Goal: Information Seeking & Learning: Learn about a topic

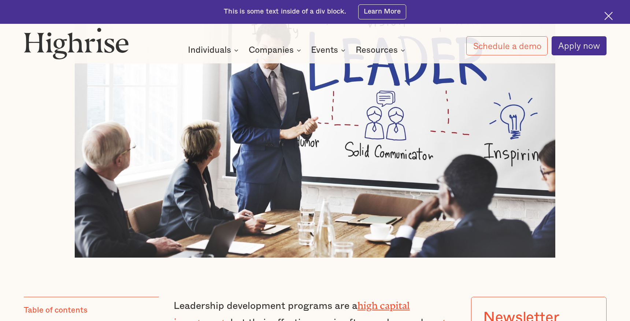
scroll to position [550, 0]
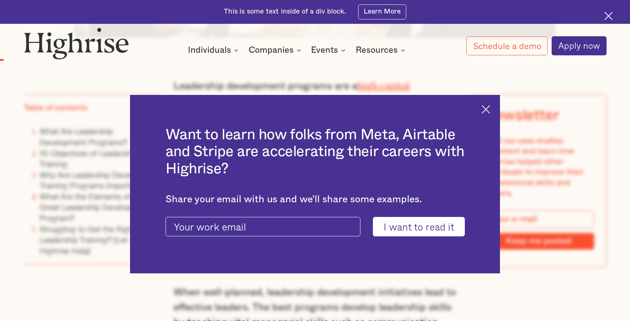
click at [486, 108] on img at bounding box center [486, 109] width 8 height 8
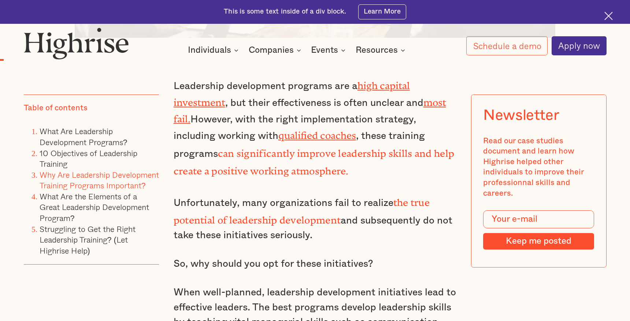
click at [88, 176] on link "Why Are Leadership Development Training Programs Important?" at bounding box center [99, 179] width 119 height 23
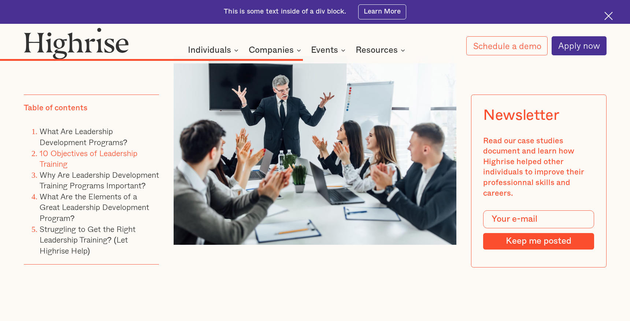
scroll to position [3707, 0]
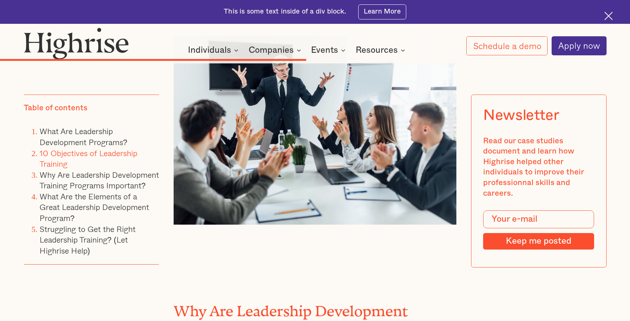
click at [99, 152] on link "10 Objectives of Leadership Training" at bounding box center [89, 158] width 98 height 23
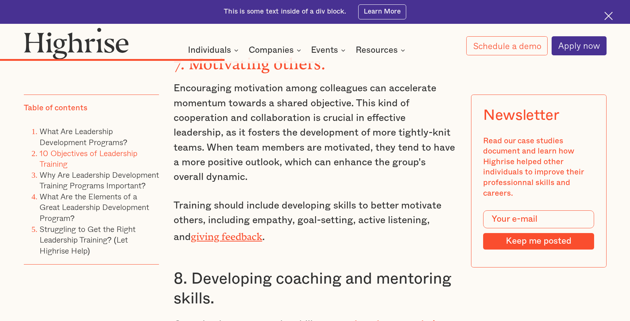
scroll to position [2772, 0]
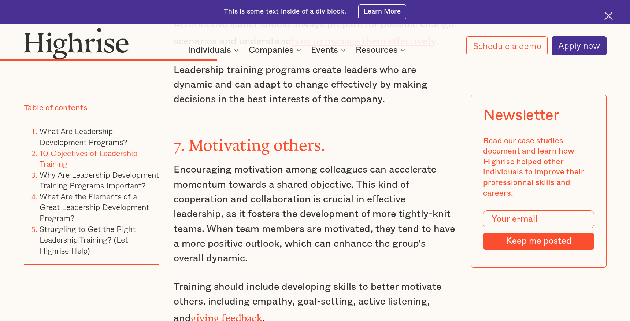
click at [610, 17] on img at bounding box center [609, 16] width 8 height 8
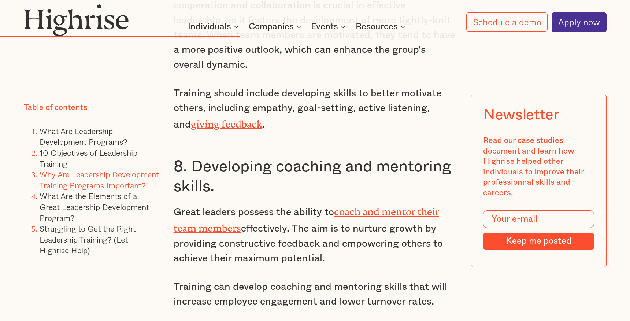
scroll to position [2822, 0]
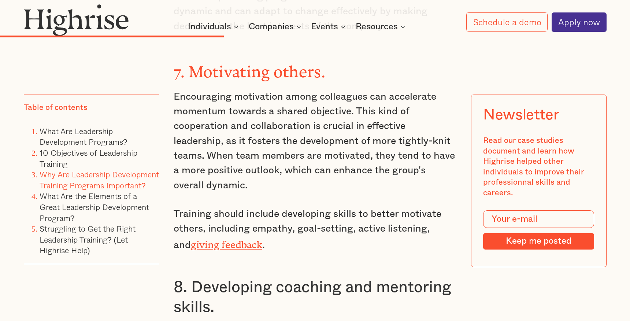
scroll to position [3874, 0]
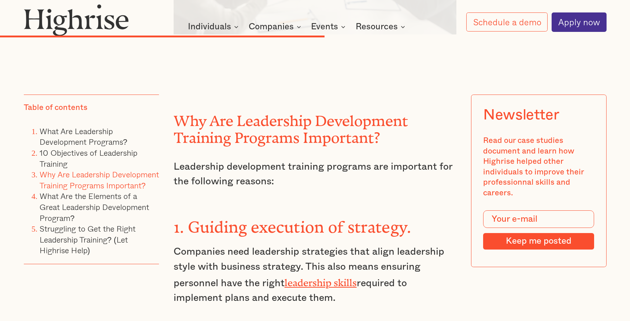
scroll to position [550, 0]
